Goal: Communication & Community: Answer question/provide support

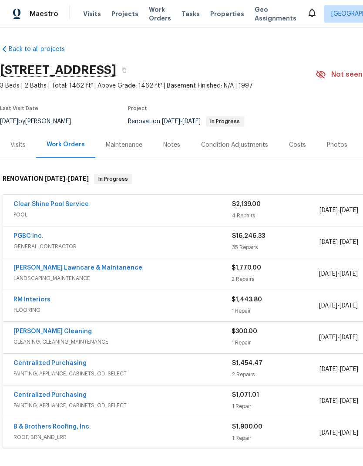
scroll to position [0, 1]
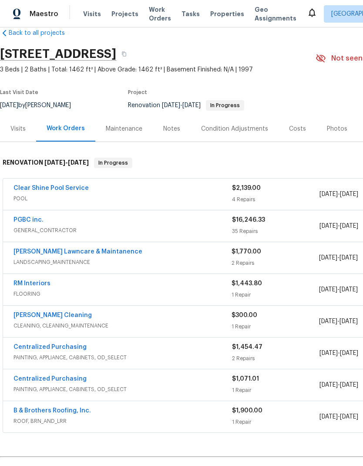
scroll to position [16, 0]
click at [35, 285] on link "RM Interiors" at bounding box center [31, 283] width 37 height 6
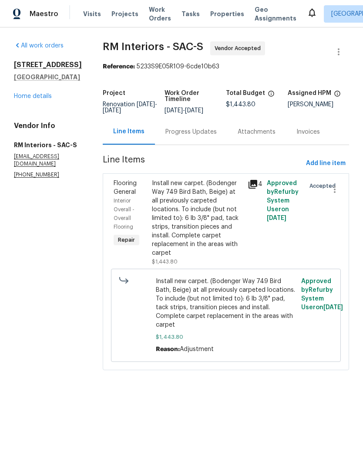
click at [208, 136] on div "Progress Updates" at bounding box center [190, 132] width 51 height 9
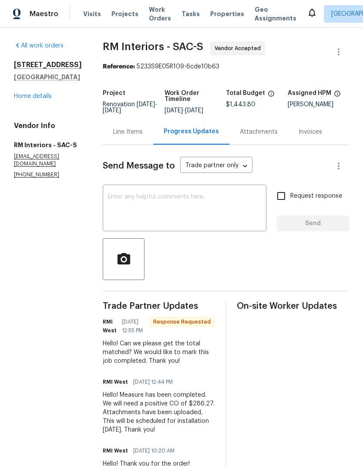
click at [202, 201] on textarea at bounding box center [184, 209] width 153 height 30
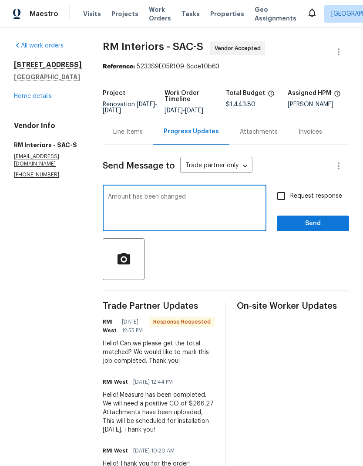
type textarea "Amount has been changed"
click at [326, 228] on span "Send" at bounding box center [313, 223] width 58 height 11
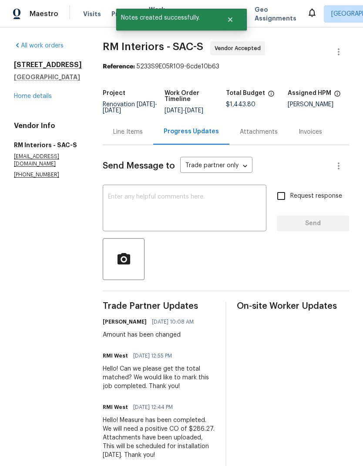
click at [33, 95] on link "Home details" at bounding box center [33, 96] width 38 height 6
